Goal: Information Seeking & Learning: Learn about a topic

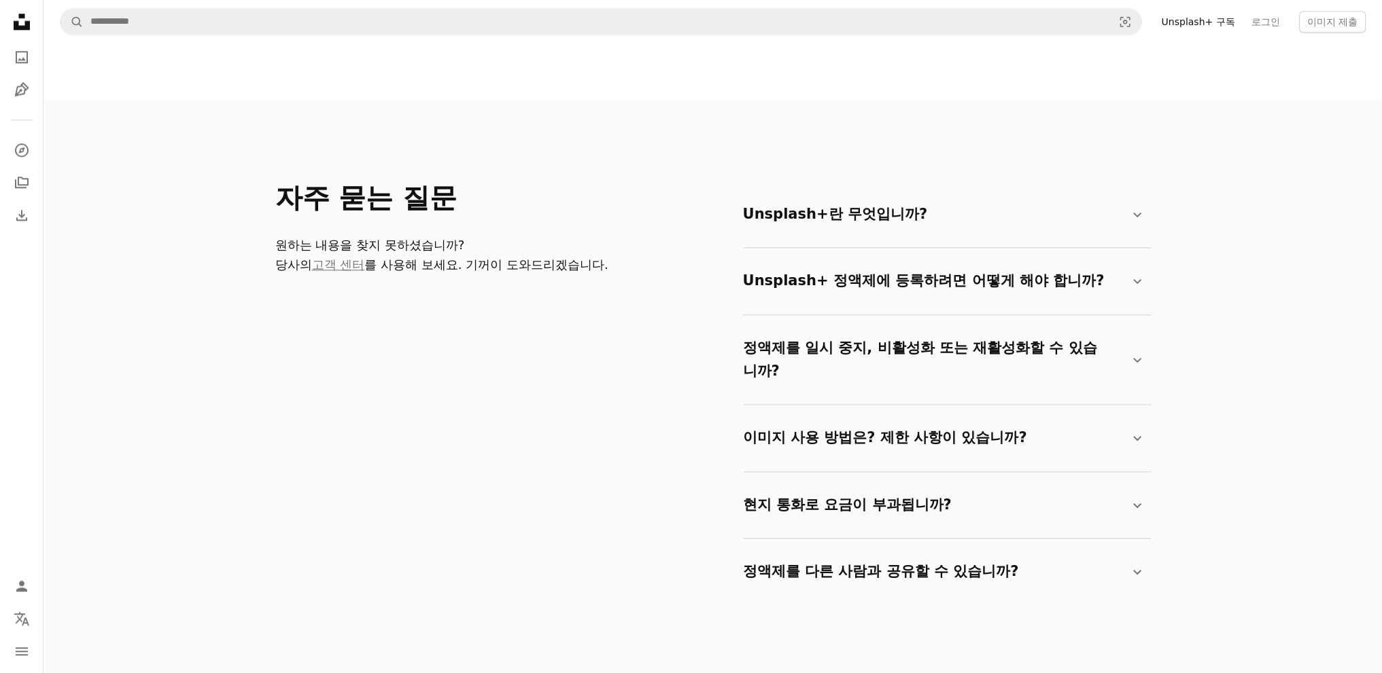
scroll to position [2243, 0]
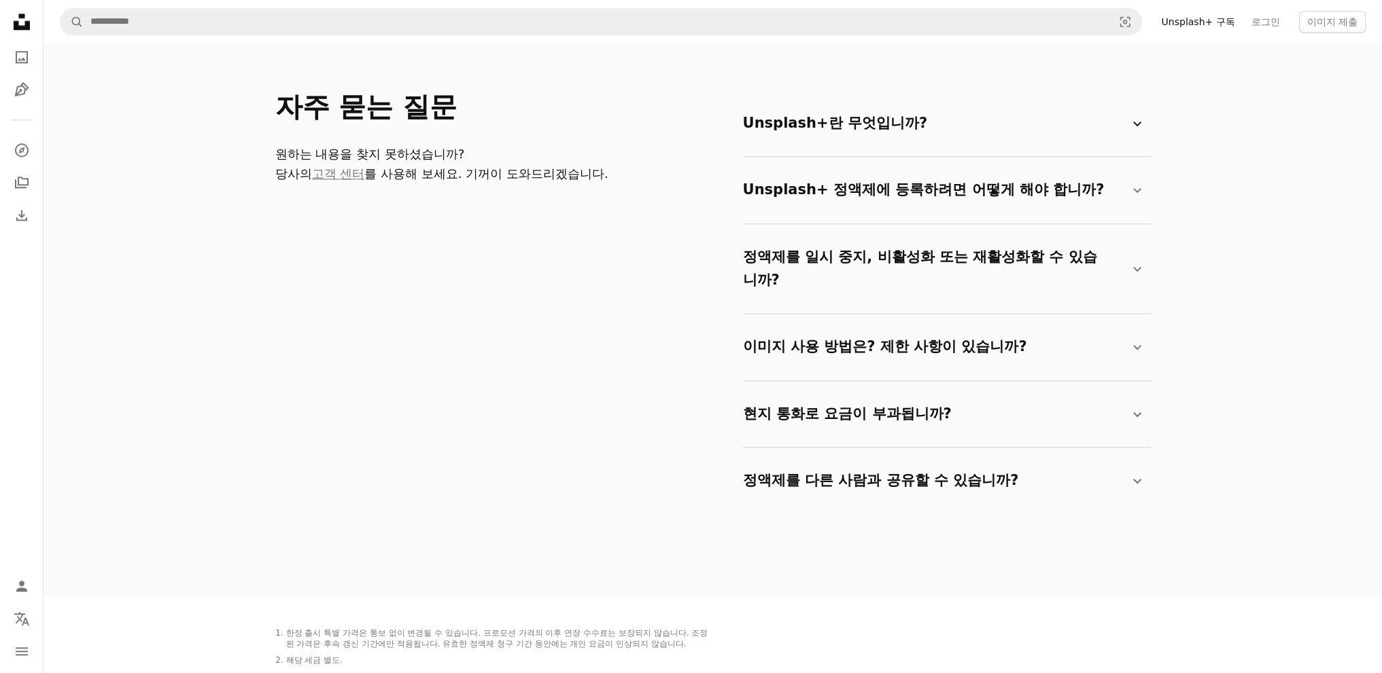
click at [1068, 139] on summary "Unsplash+란 무엇입니까? Chevron down" at bounding box center [944, 123] width 402 height 45
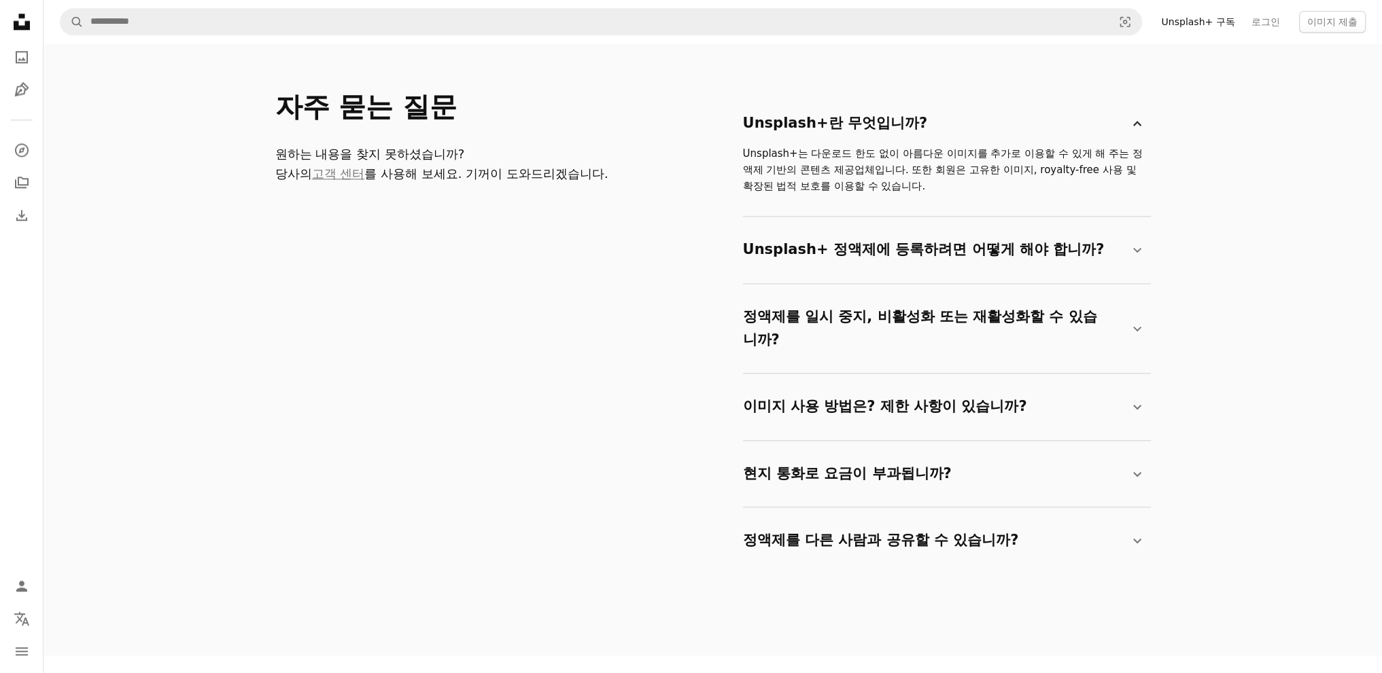
click at [1069, 137] on summary "Unsplash+란 무엇입니까? Chevron down" at bounding box center [944, 123] width 402 height 45
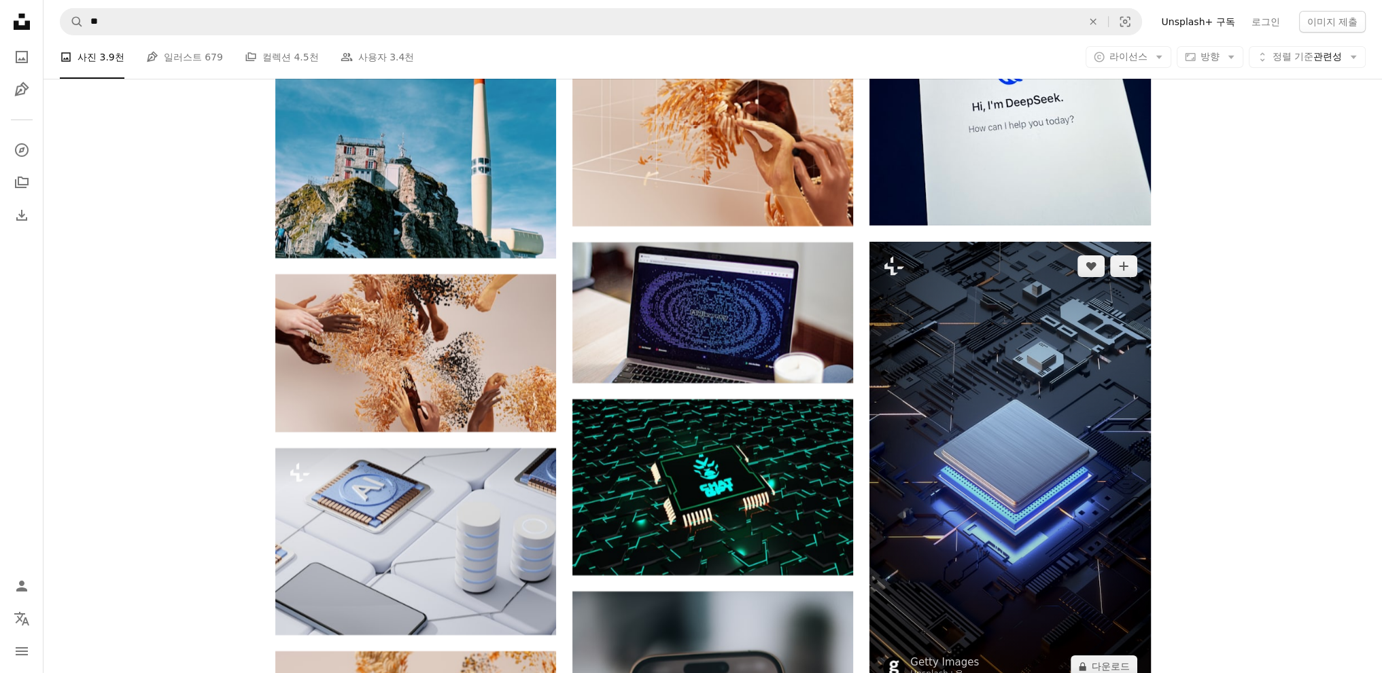
scroll to position [6457, 0]
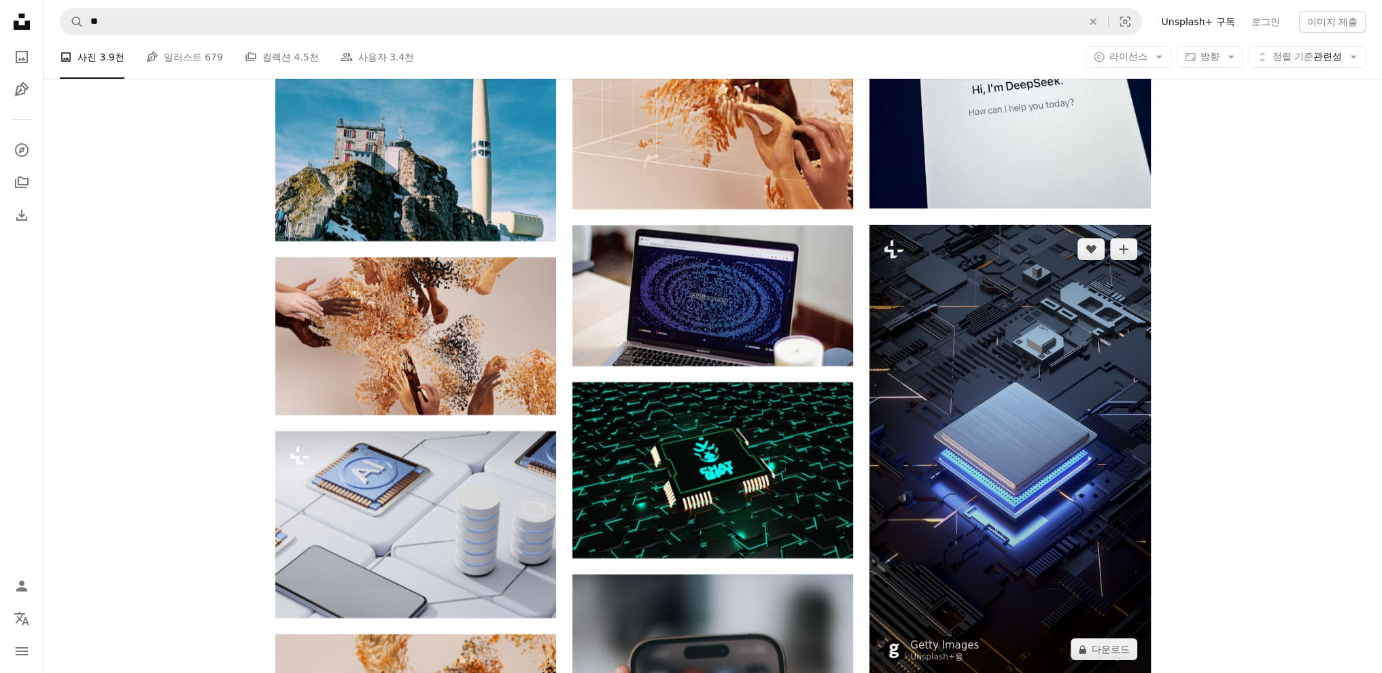
click at [1024, 378] on img at bounding box center [1009, 449] width 281 height 449
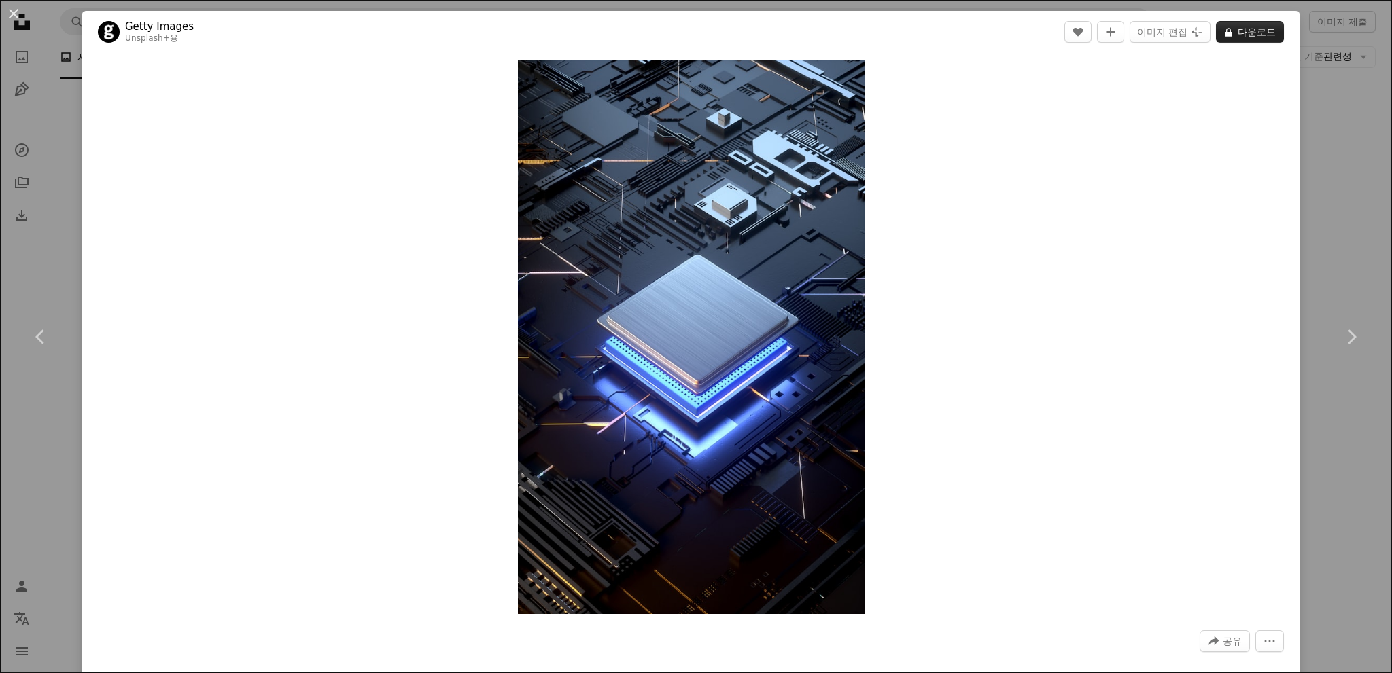
click at [1234, 32] on button "A lock 다운로드" at bounding box center [1250, 32] width 68 height 22
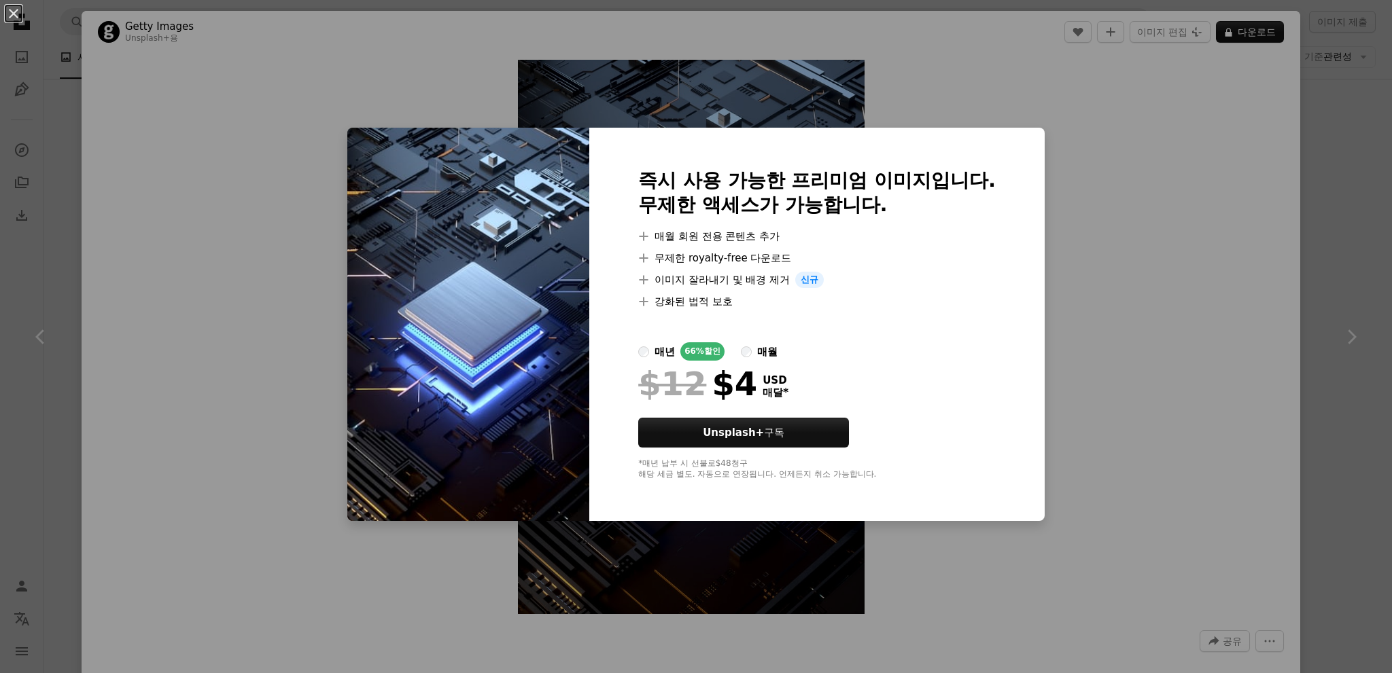
click at [767, 394] on div "$12 $4 USD 매달 *" at bounding box center [816, 383] width 357 height 35
click at [752, 349] on label "매월" at bounding box center [759, 352] width 37 height 18
click at [661, 347] on div "매년" at bounding box center [664, 352] width 20 height 16
click at [1084, 142] on div "An X shape 즉시 사용 가능한 프리미엄 이미지입니다. 무제한 액세스가 가능합니다. A plus sign 매월 회원 전용 콘텐츠 추가 A…" at bounding box center [696, 336] width 1392 height 673
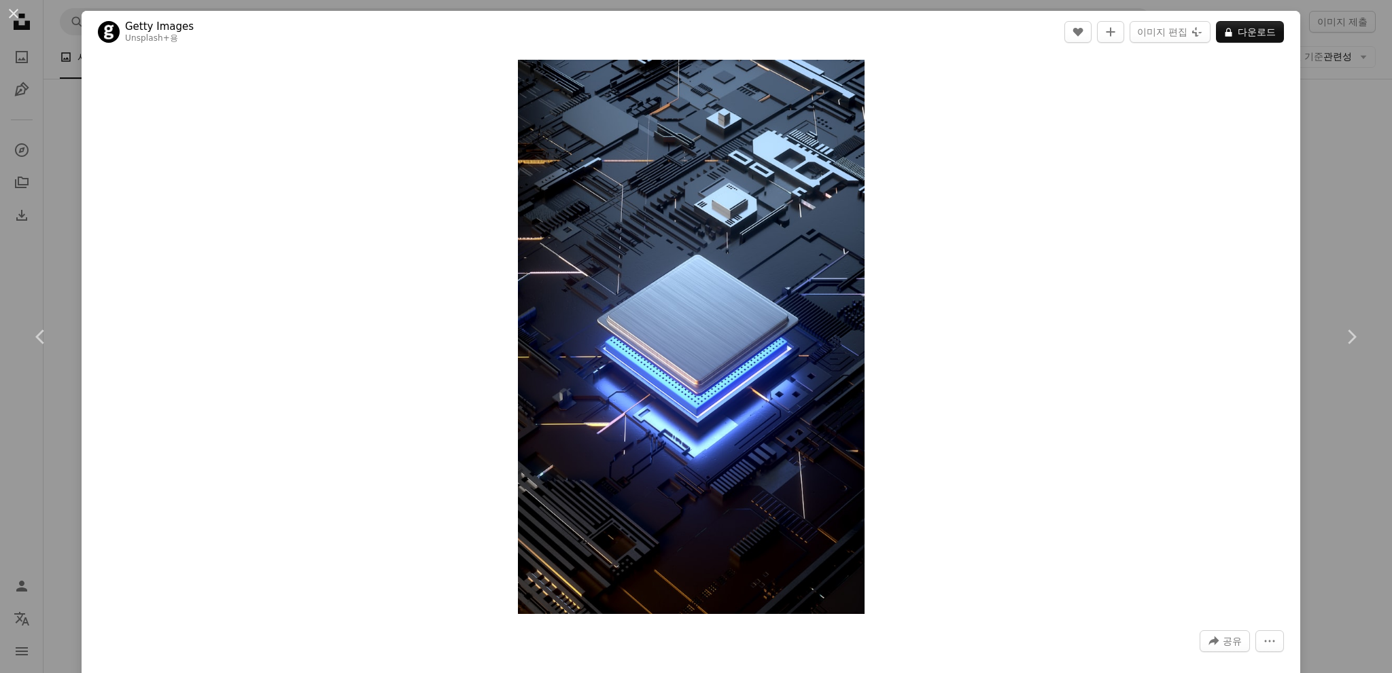
click at [1308, 108] on div "An X shape Chevron left Chevron right Getty Images Unsplash+ 용 A heart A plus s…" at bounding box center [696, 336] width 1392 height 673
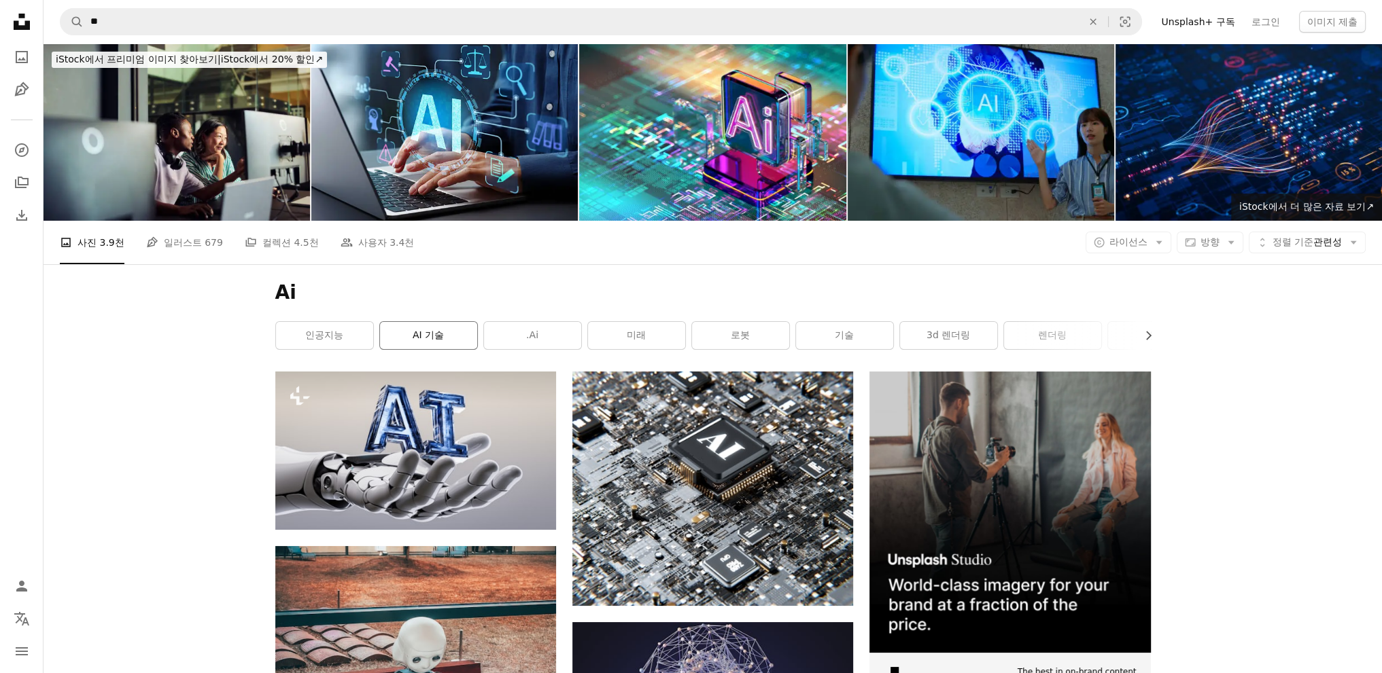
click at [412, 336] on link "AI 기술" at bounding box center [428, 335] width 97 height 27
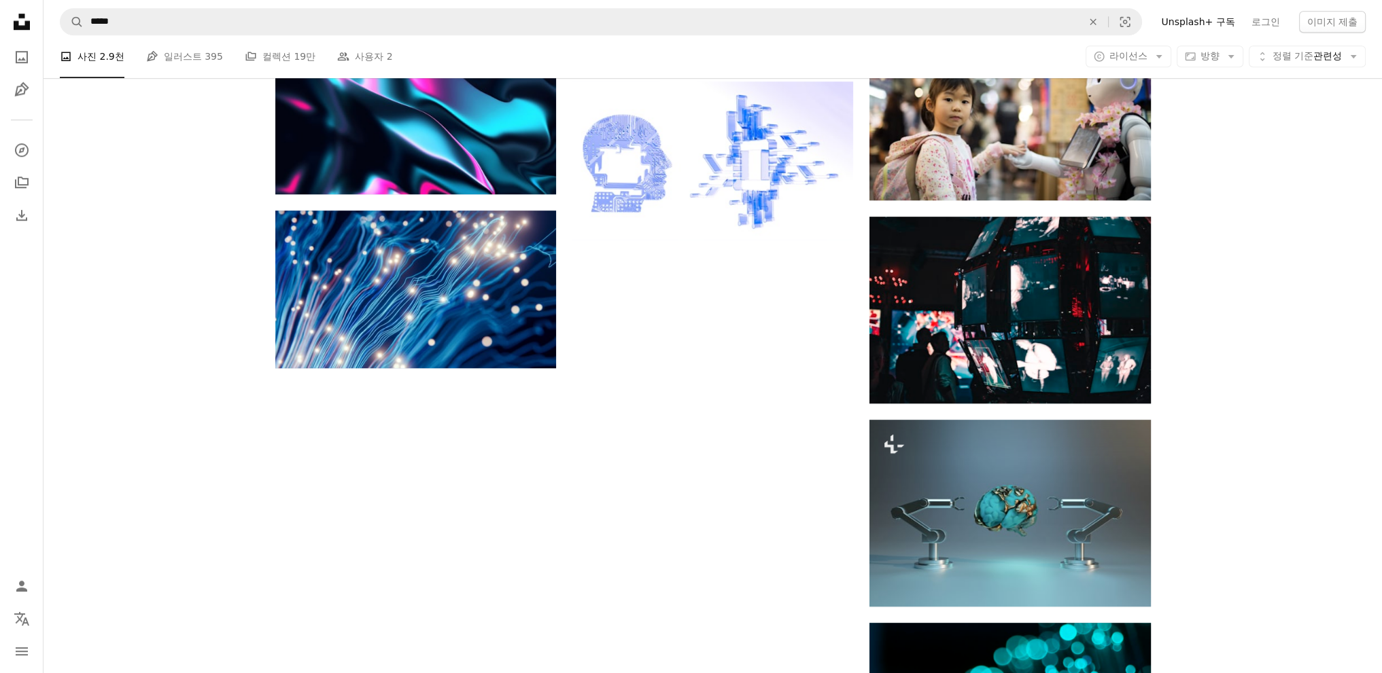
scroll to position [1631, 0]
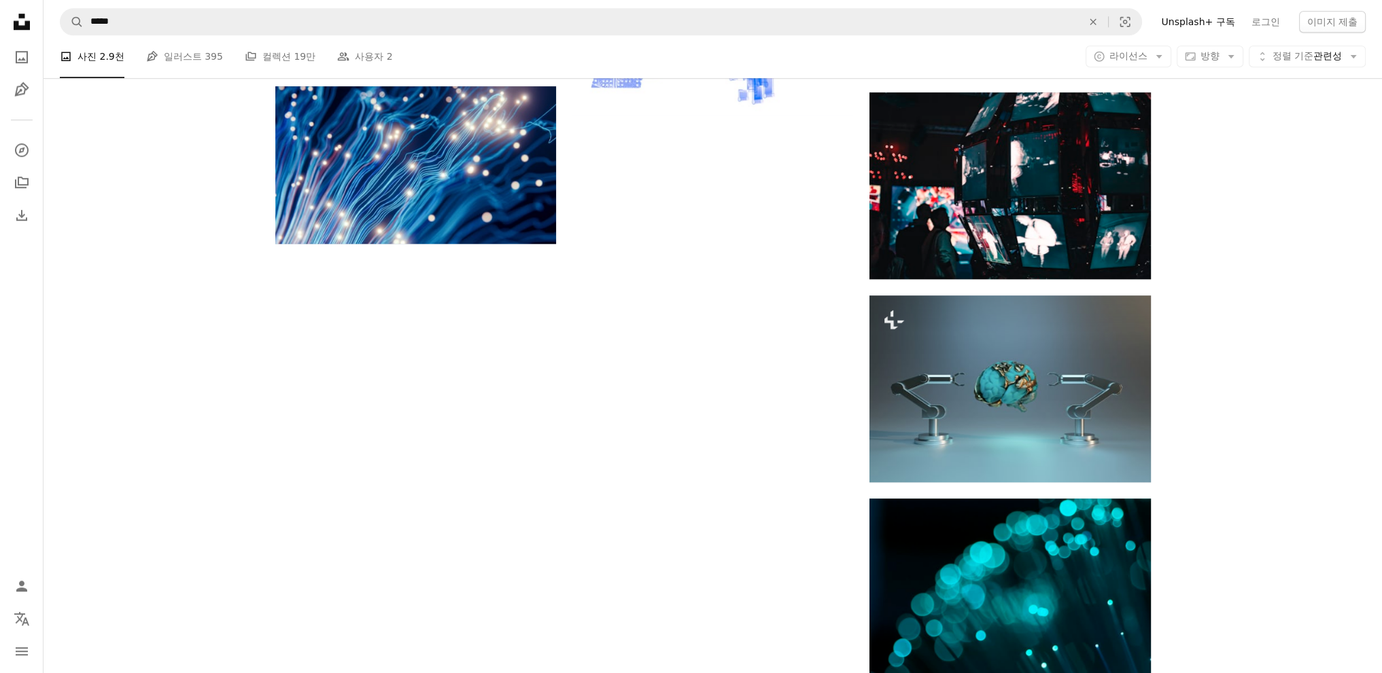
drag, startPoint x: 1279, startPoint y: 491, endPoint x: 1284, endPoint y: 366, distance: 125.8
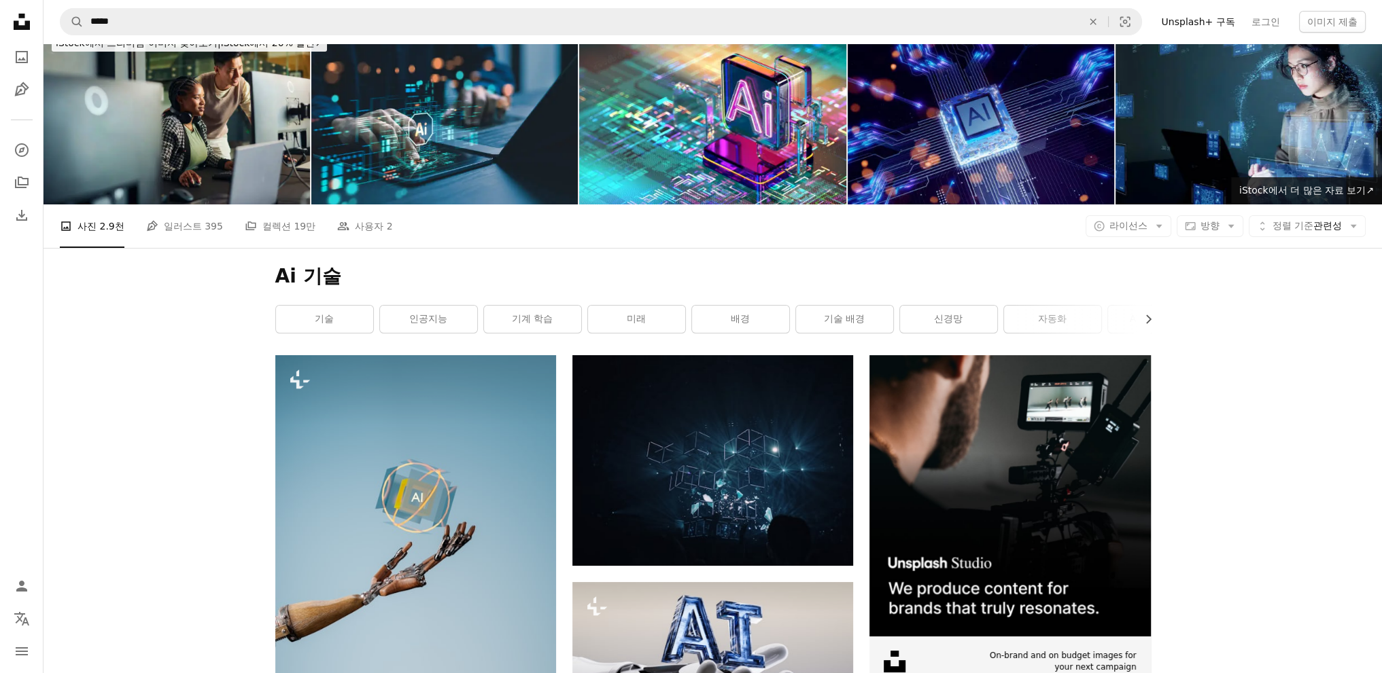
scroll to position [0, 0]
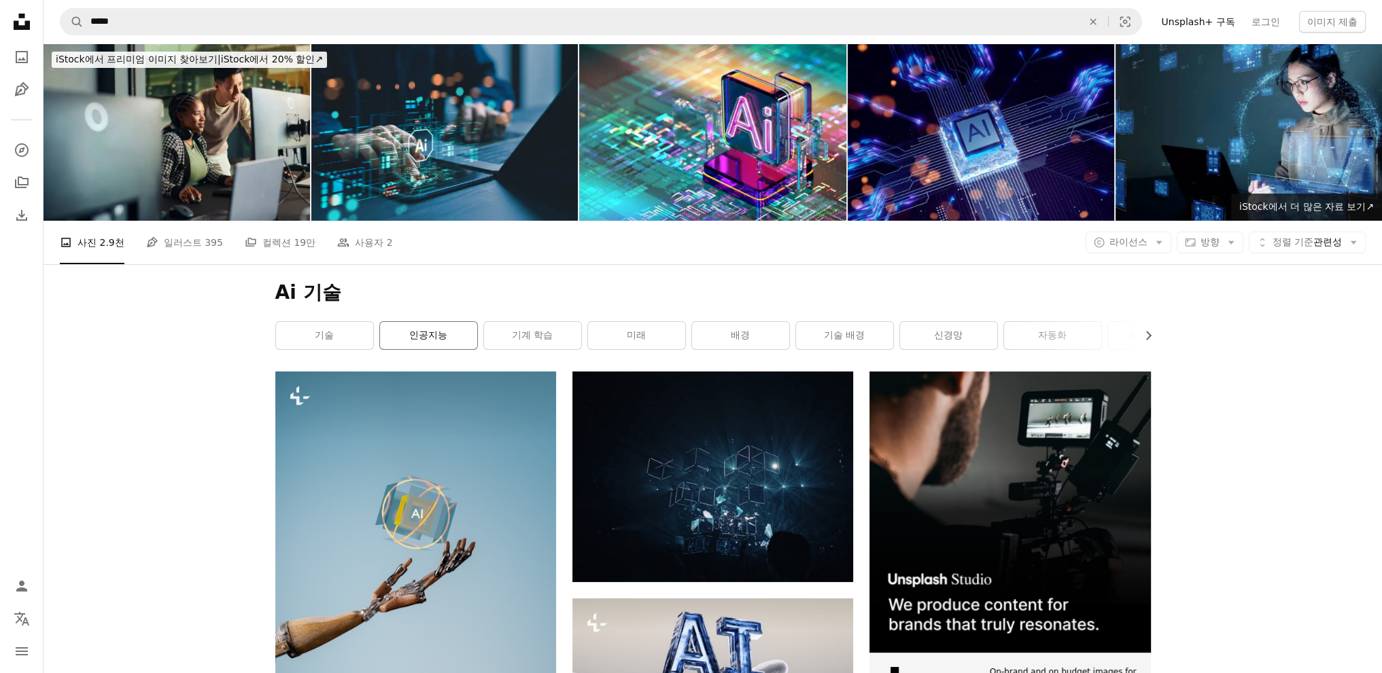
click at [449, 334] on link "인공지능" at bounding box center [428, 335] width 97 height 27
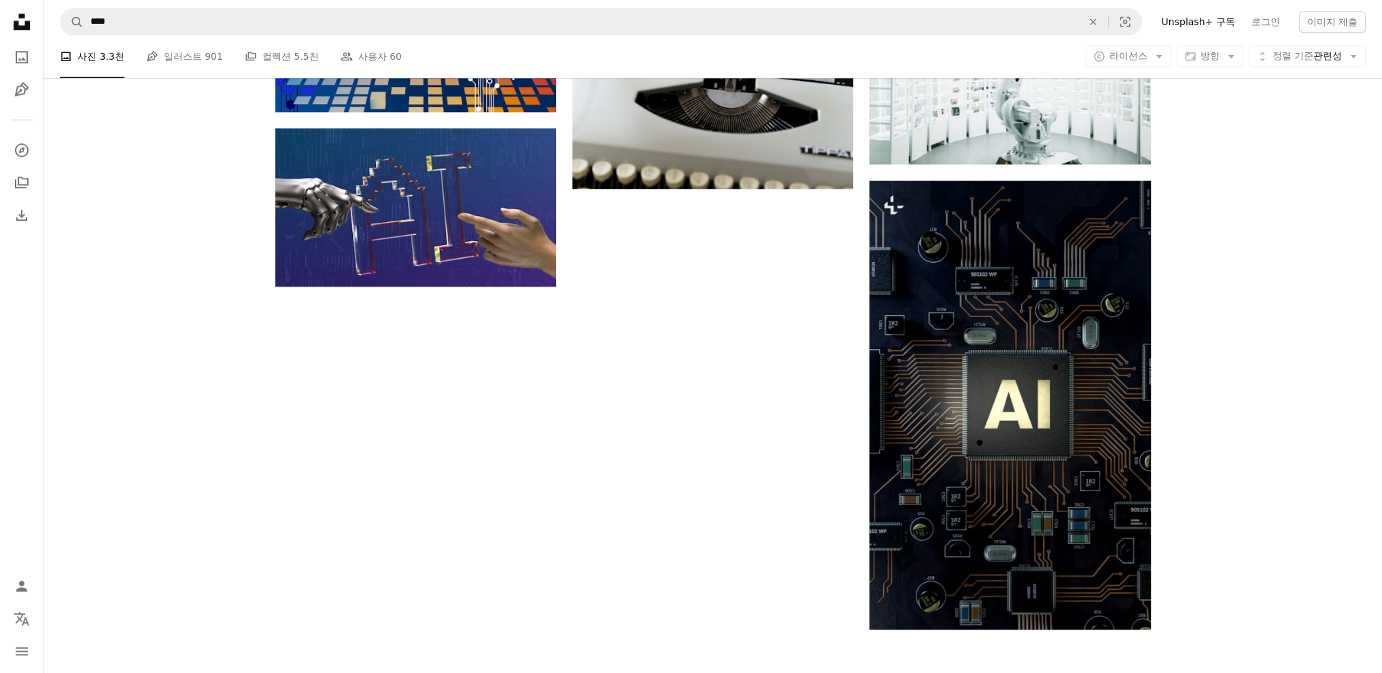
scroll to position [2175, 0]
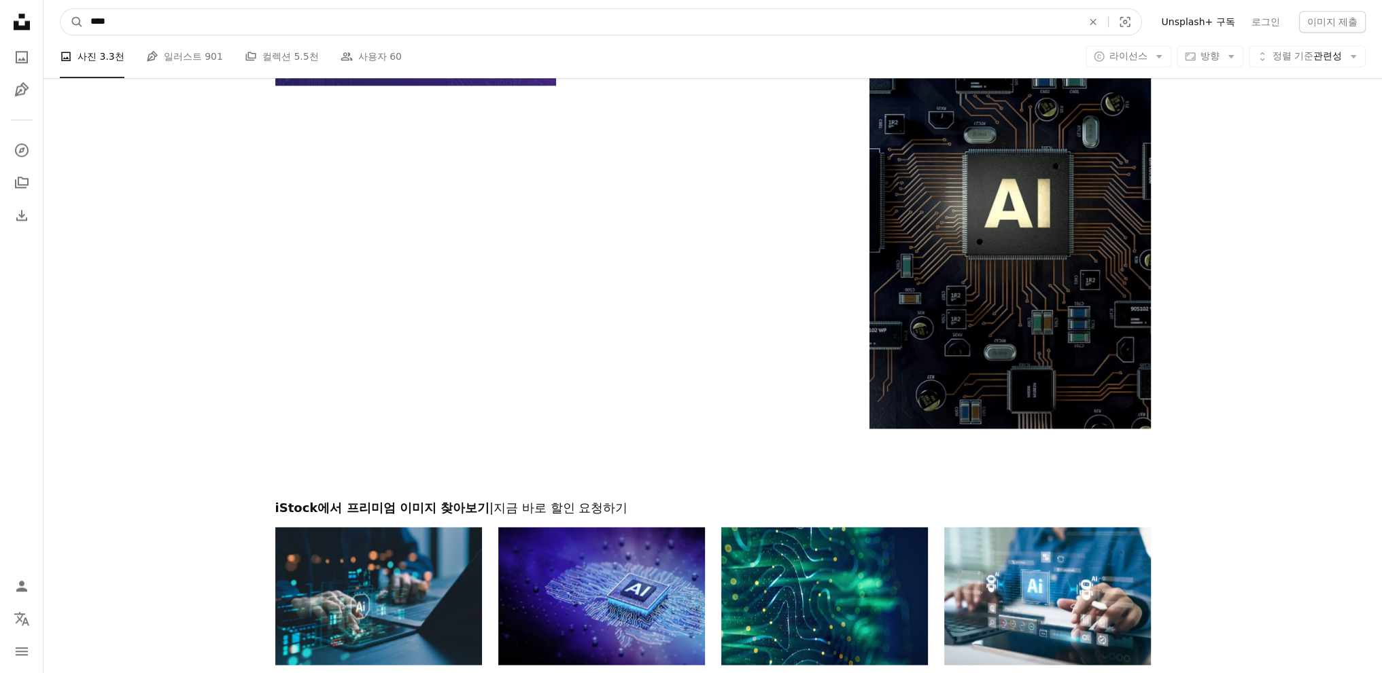
drag, startPoint x: 175, startPoint y: 18, endPoint x: 1, endPoint y: 29, distance: 175.0
type input "***"
click at [60, 9] on button "A magnifying glass" at bounding box center [71, 22] width 23 height 26
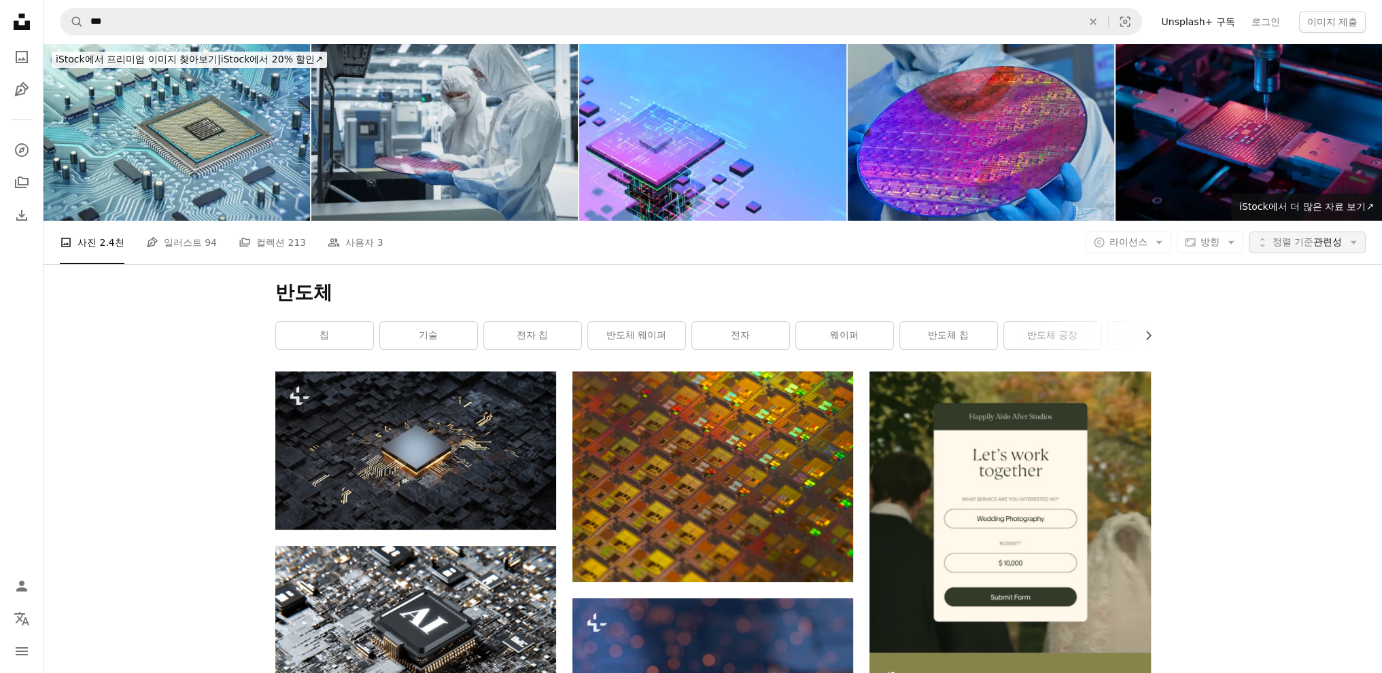
click at [1323, 253] on button "Unfold 정렬 기준 관련성 Arrow down" at bounding box center [1306, 243] width 117 height 22
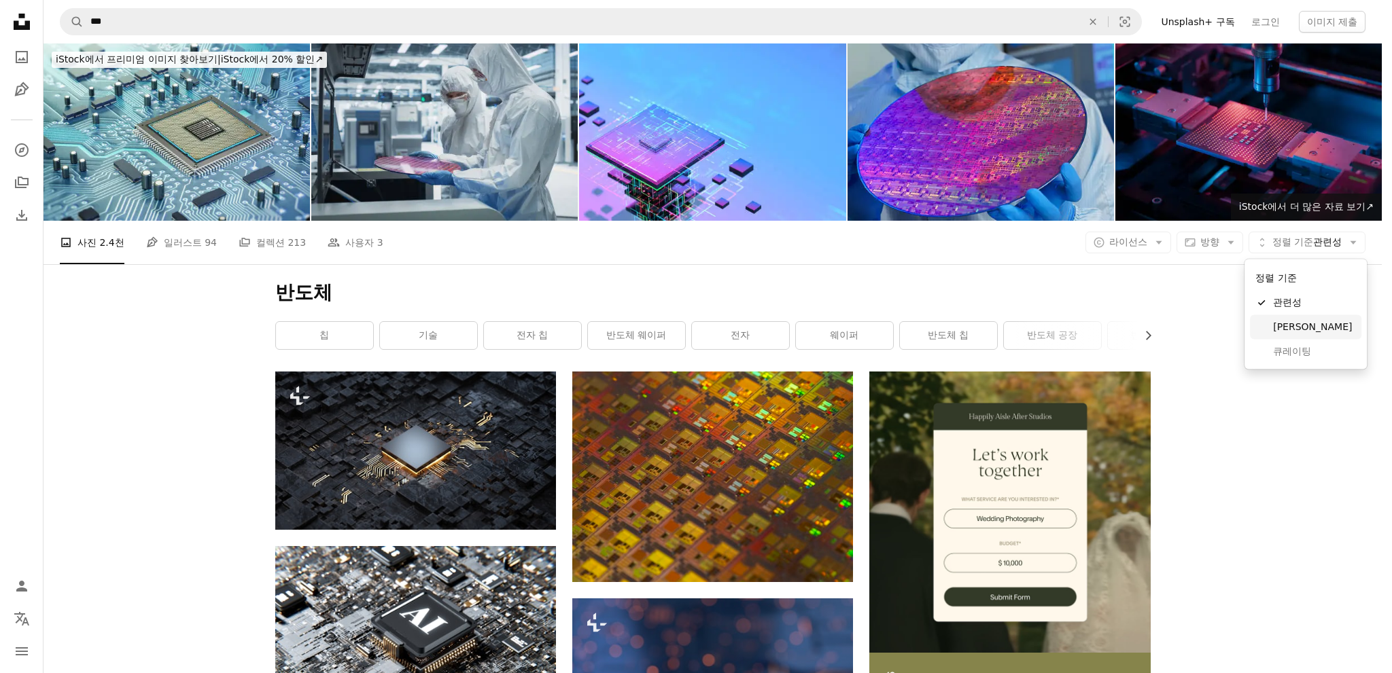
click at [1297, 328] on span "[PERSON_NAME]" at bounding box center [1314, 328] width 83 height 14
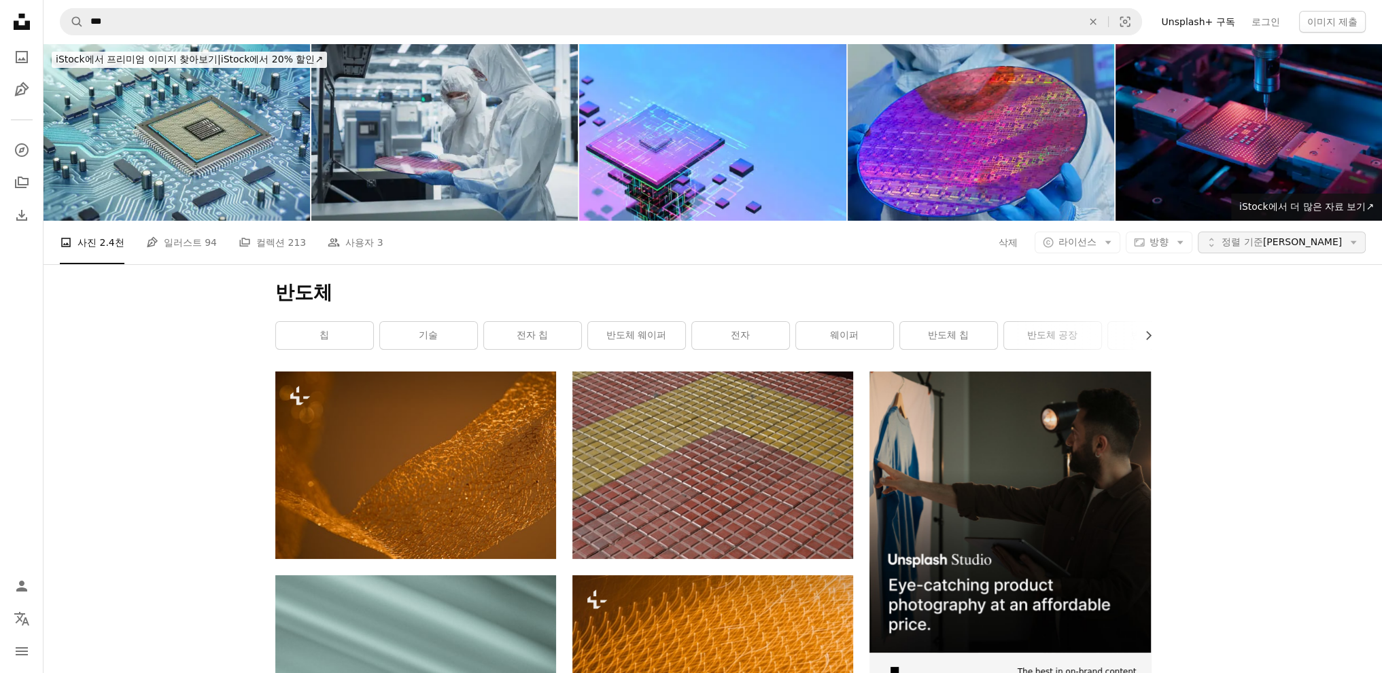
click at [1301, 250] on button "Unfold 정렬 기준 최신순 Arrow down" at bounding box center [1281, 243] width 168 height 22
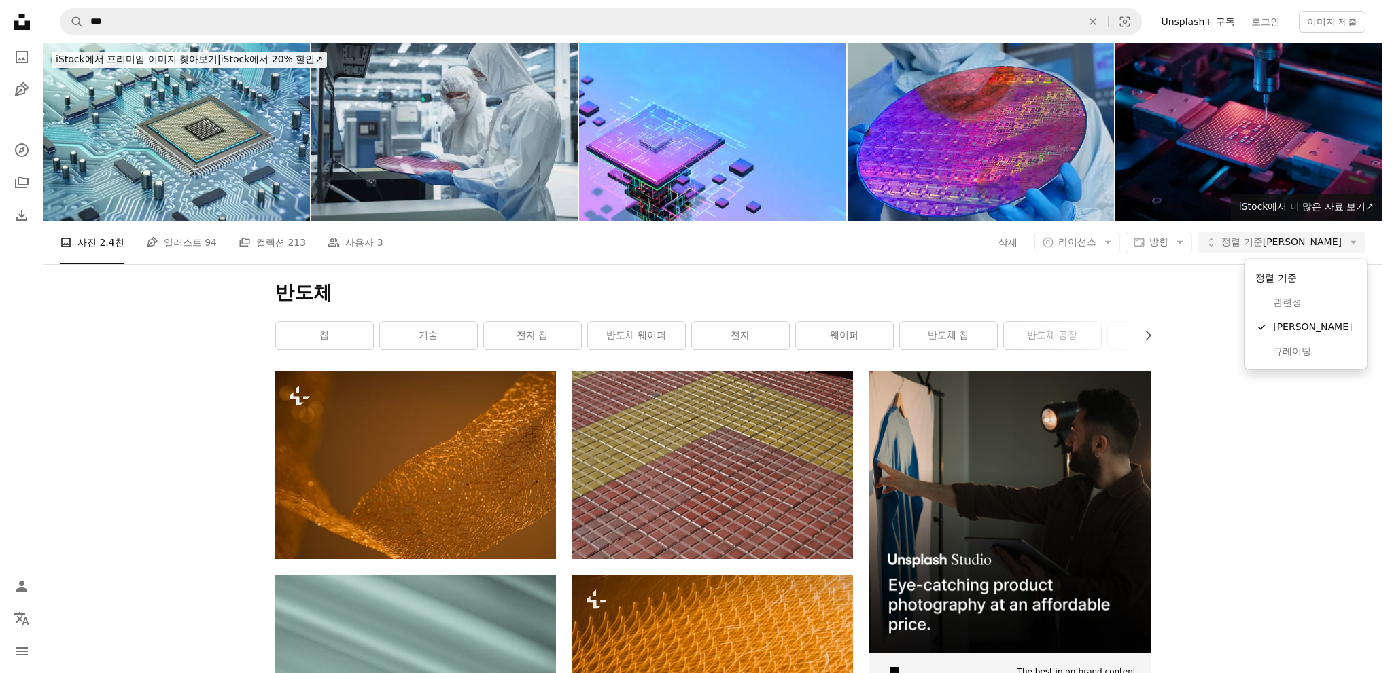
drag, startPoint x: 1212, startPoint y: 507, endPoint x: 1227, endPoint y: 505, distance: 15.1
click at [1212, 507] on body "Unsplash logo Unsplash 홈 A photo Pen Tool A compass A stack of folders Download…" at bounding box center [691, 336] width 1382 height 673
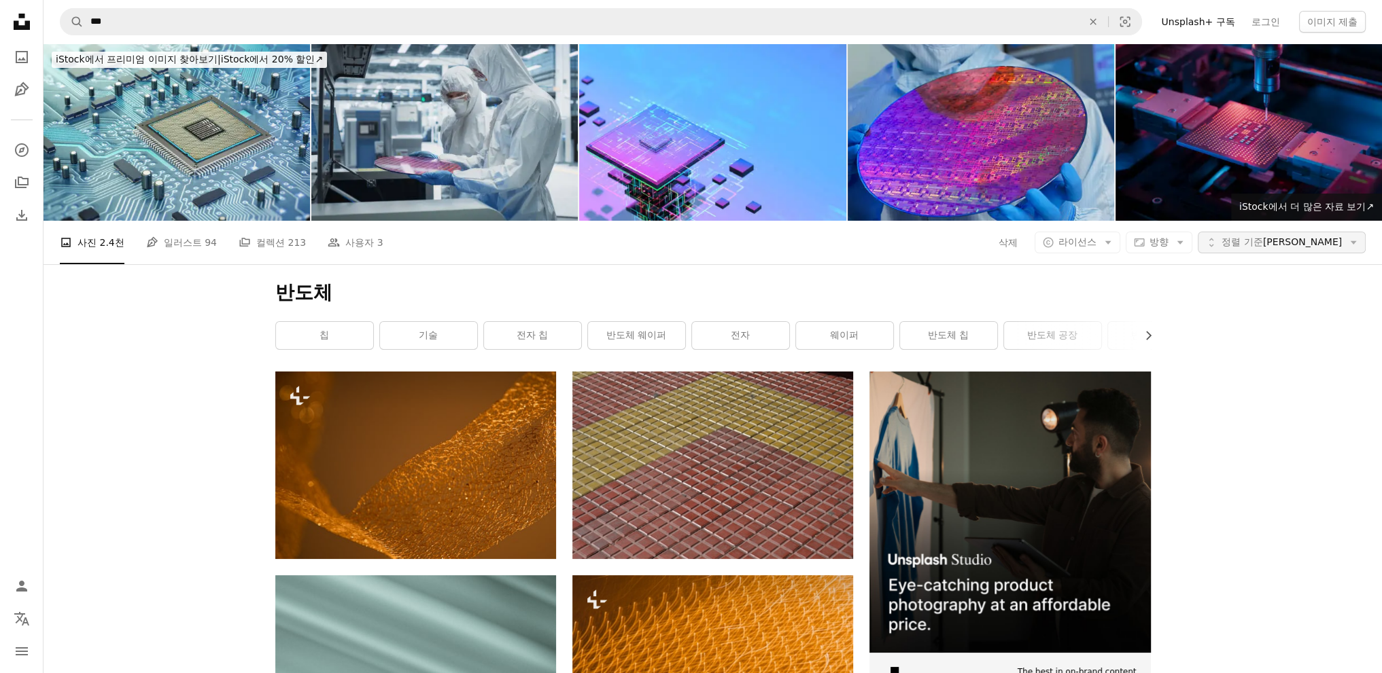
click at [1317, 236] on span "정렬 기준 최신순" at bounding box center [1281, 243] width 120 height 14
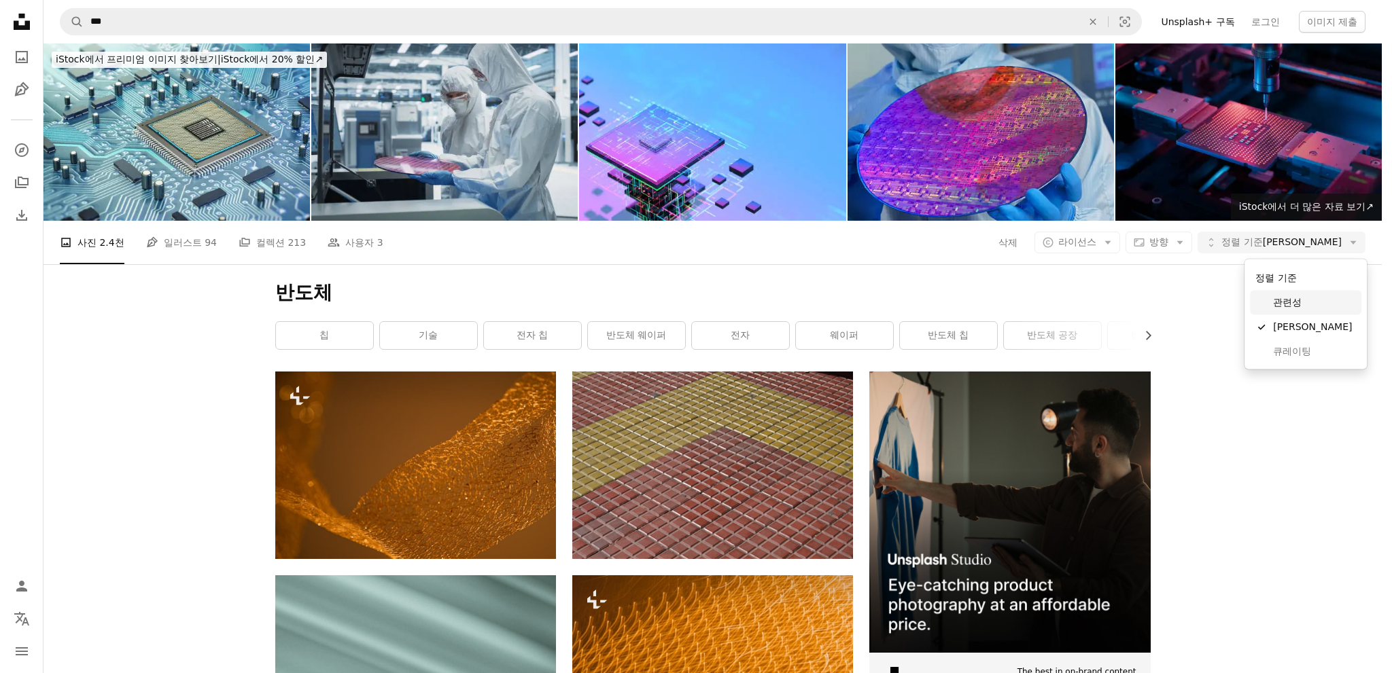
click at [1283, 302] on span "관련성" at bounding box center [1314, 303] width 83 height 14
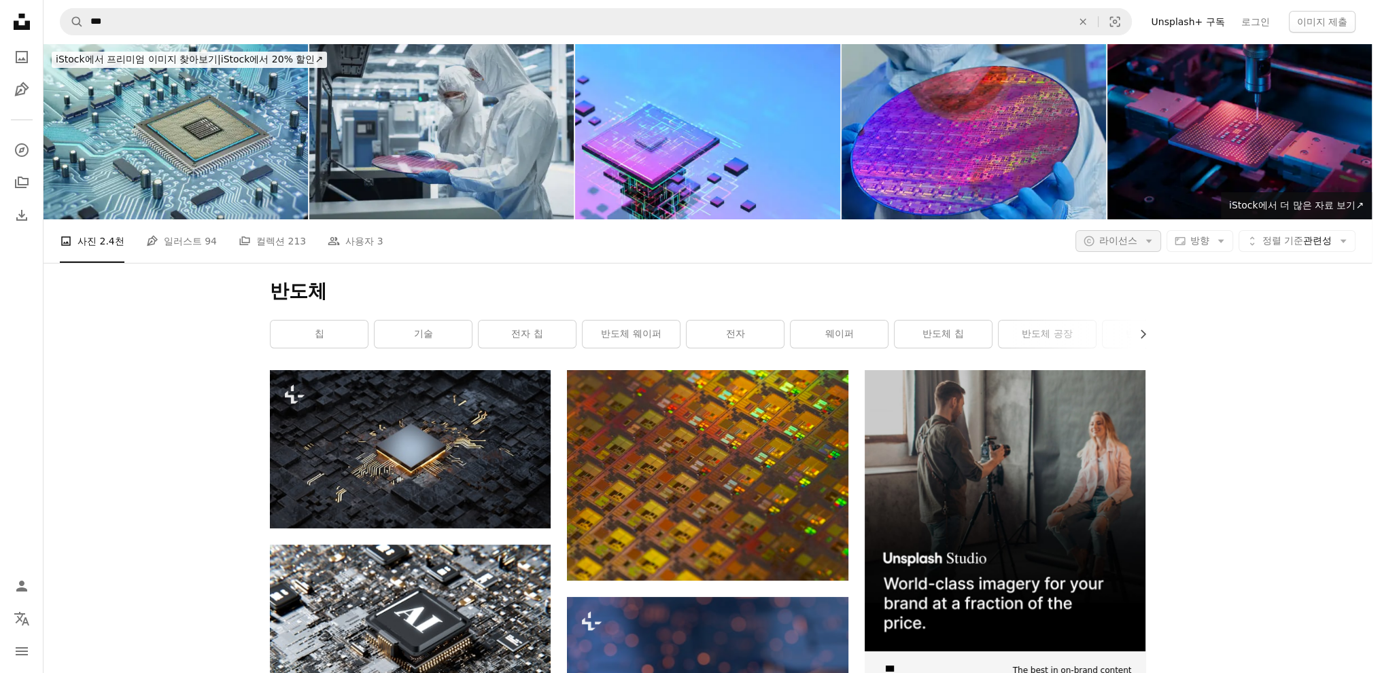
click at [1136, 239] on span "라이선스" at bounding box center [1118, 240] width 38 height 11
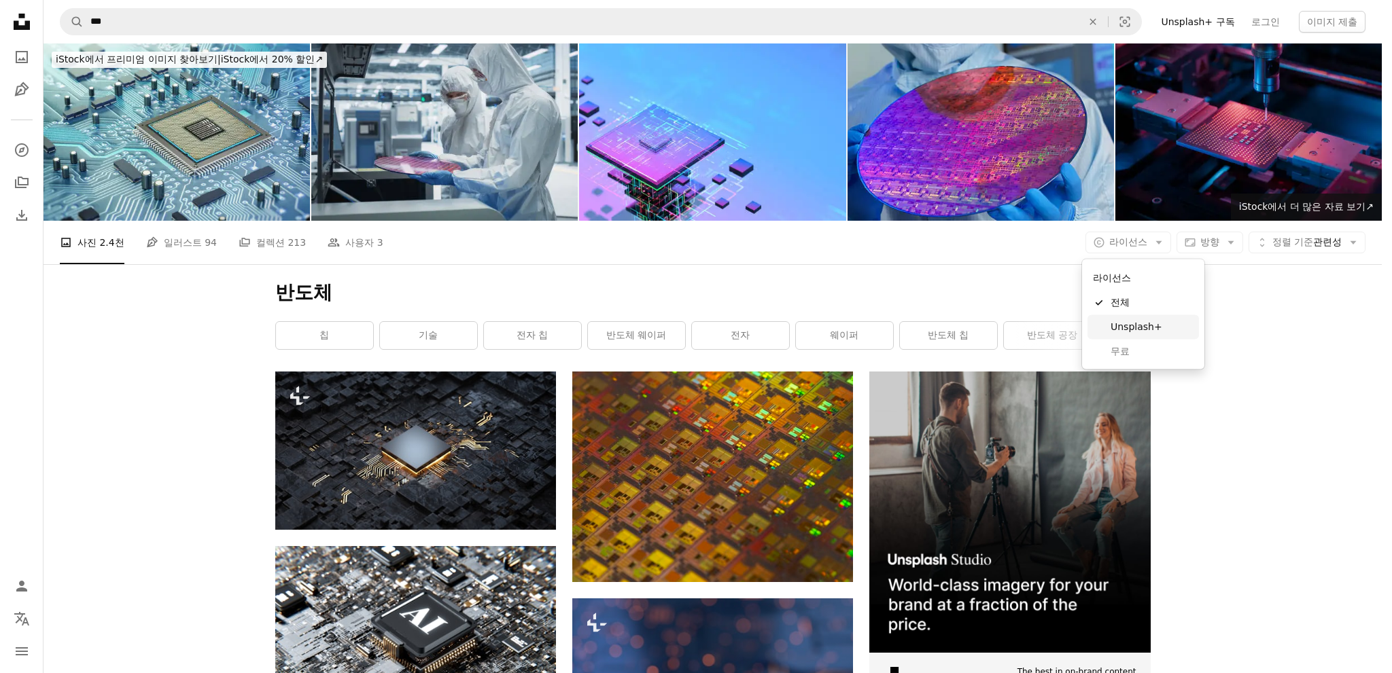
click at [1127, 322] on span "Unsplash+" at bounding box center [1151, 328] width 83 height 14
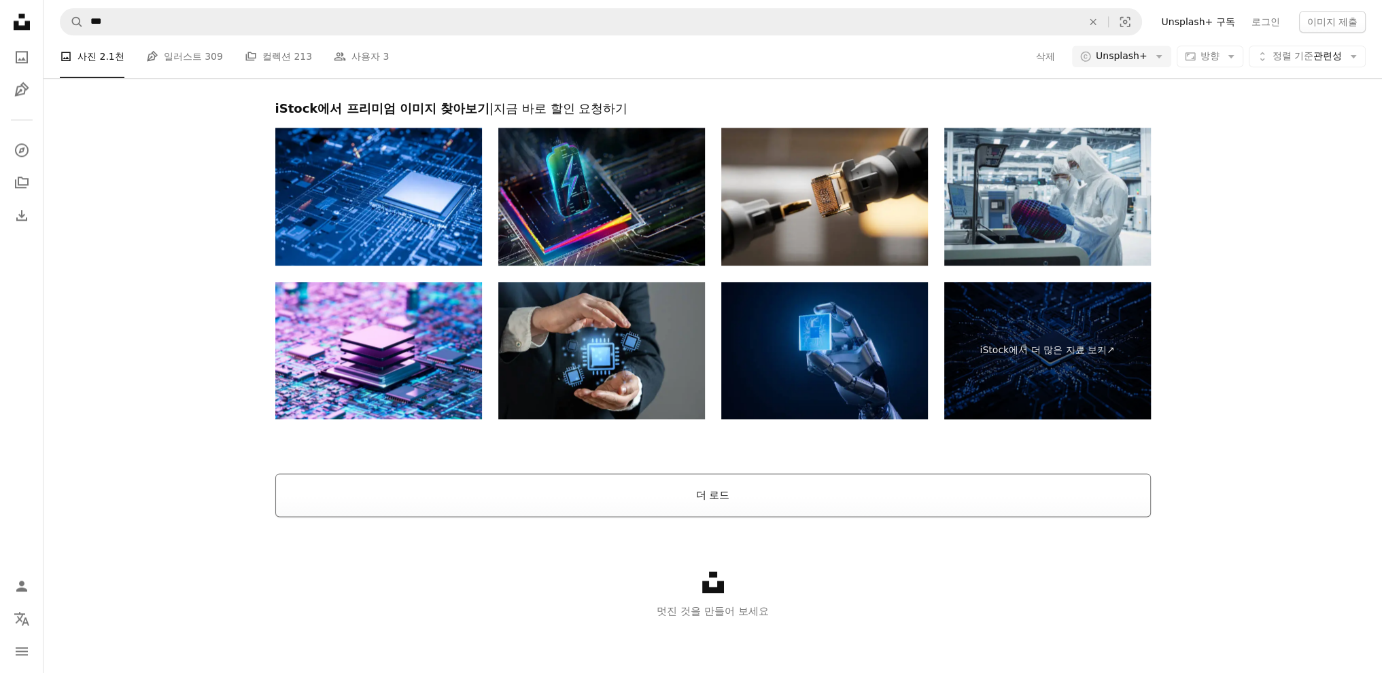
click at [690, 491] on button "더 로드" at bounding box center [712, 495] width 875 height 43
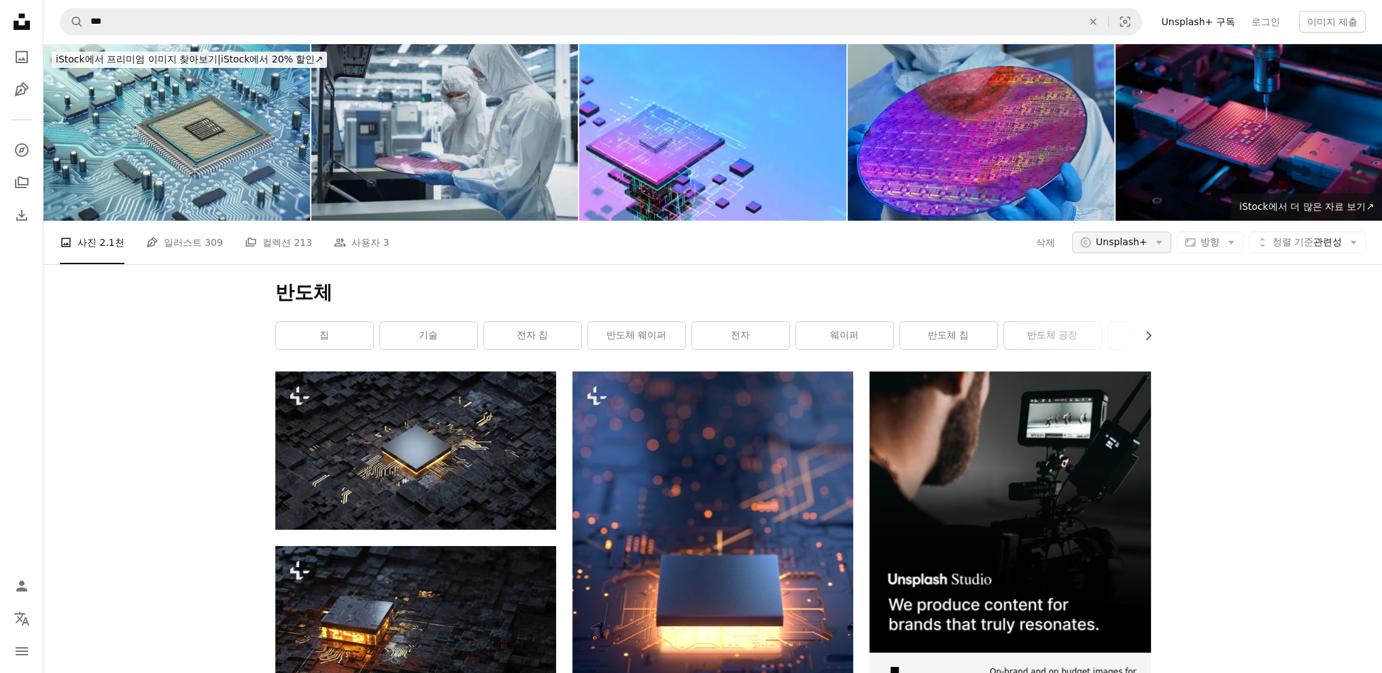
click at [1134, 241] on span "Unsplash+" at bounding box center [1122, 243] width 52 height 14
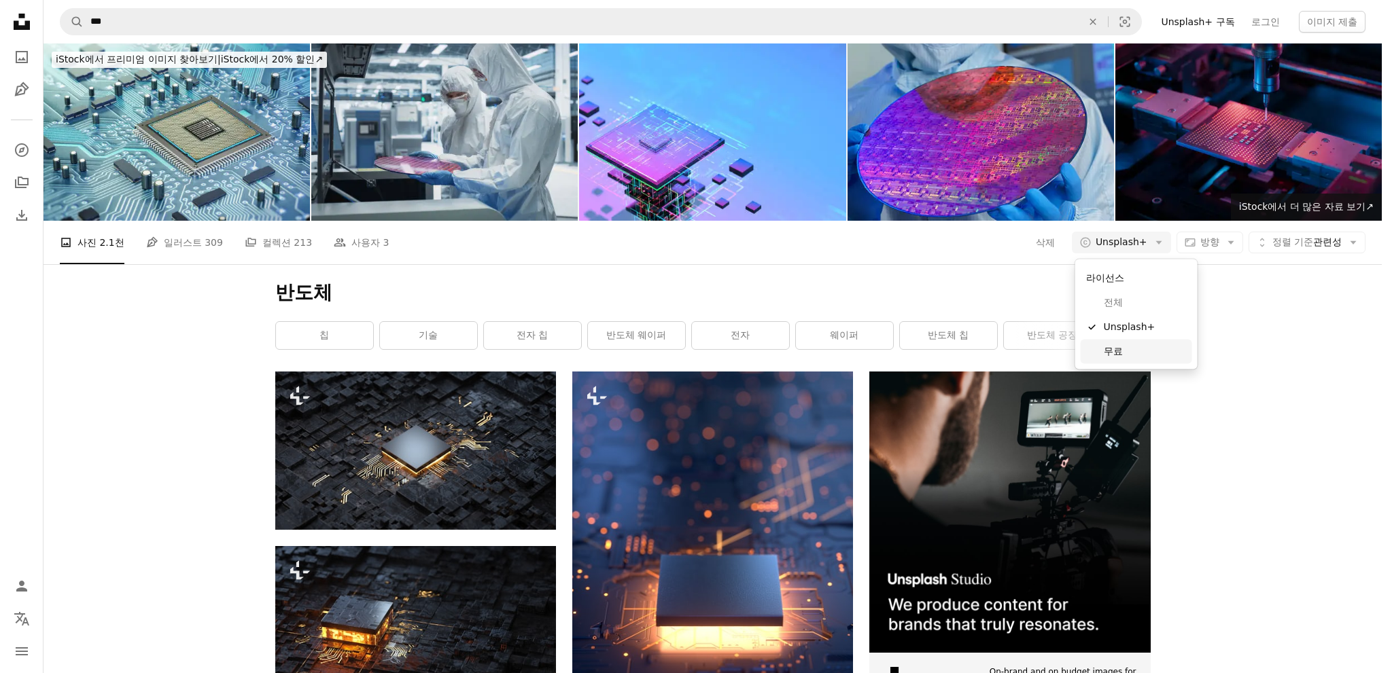
click at [1113, 351] on span "무료" at bounding box center [1145, 352] width 83 height 14
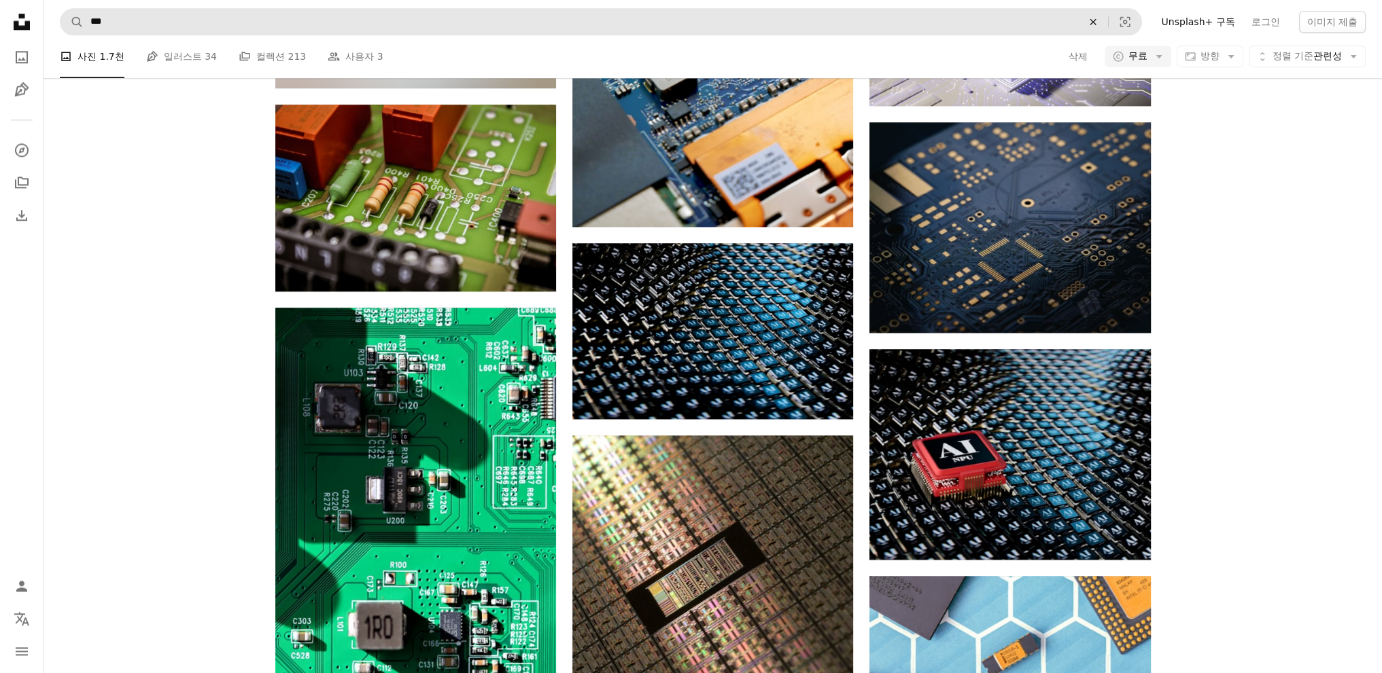
scroll to position [2786, 0]
